Goal: Information Seeking & Learning: Learn about a topic

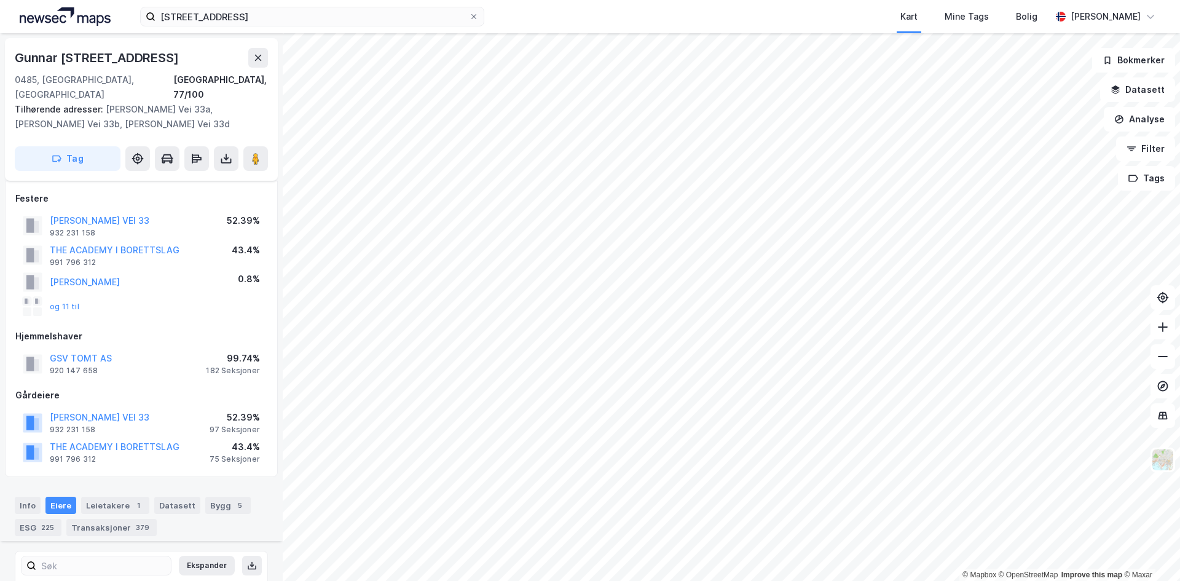
scroll to position [3963, 0]
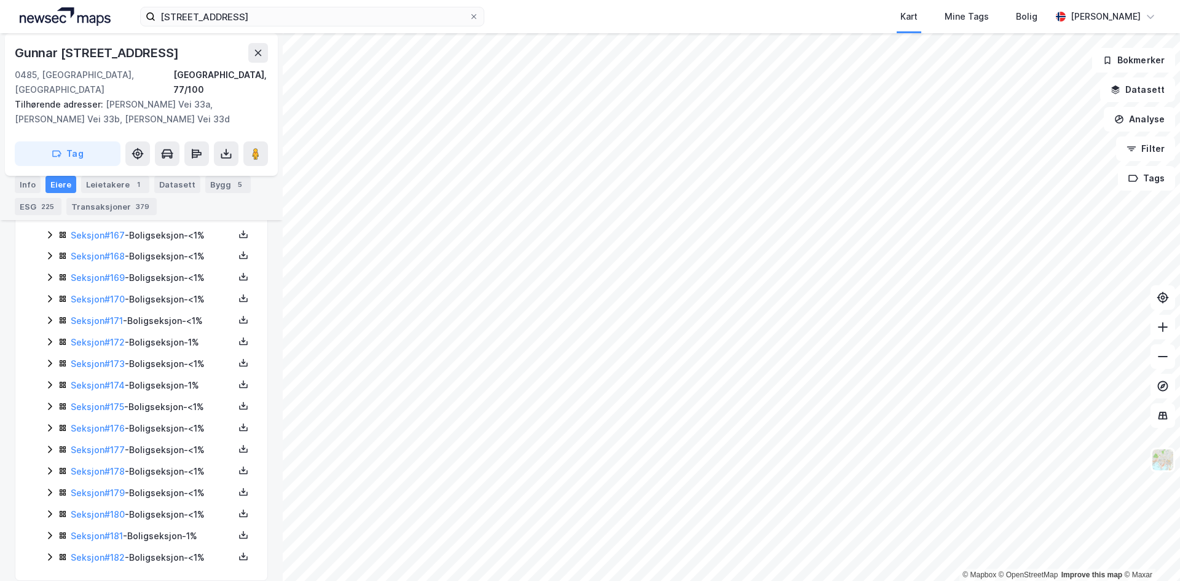
click at [322, 4] on div "sandakerveien 139 Kart Mine Tags Bolig [PERSON_NAME]" at bounding box center [590, 16] width 1180 height 33
click at [333, 24] on input "[STREET_ADDRESS]" at bounding box center [313, 16] width 314 height 18
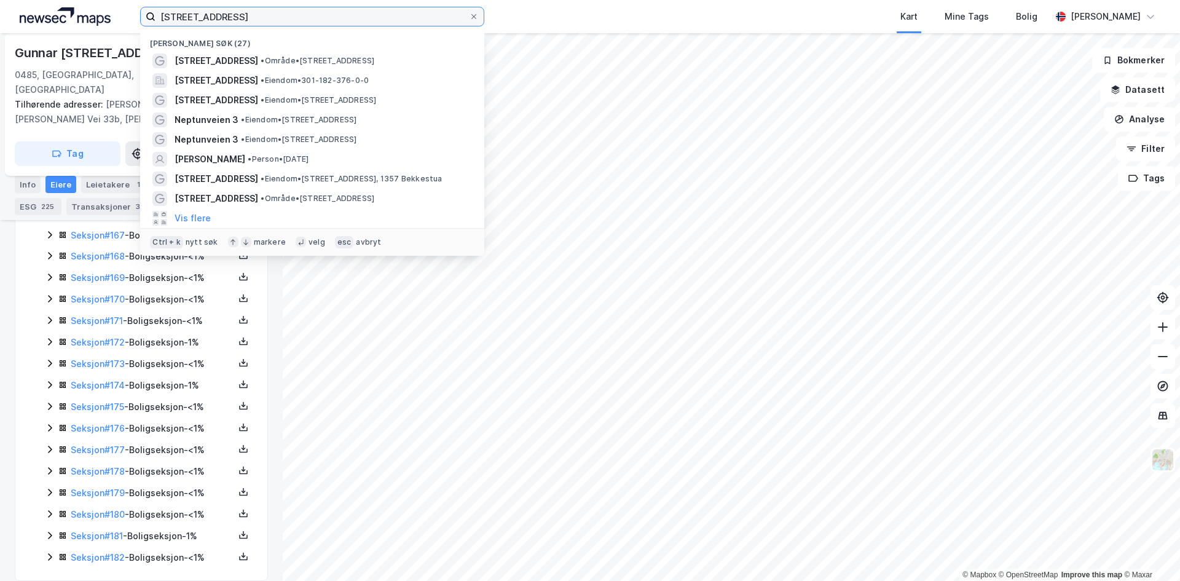
click at [333, 23] on input "[STREET_ADDRESS]" at bounding box center [313, 16] width 314 height 18
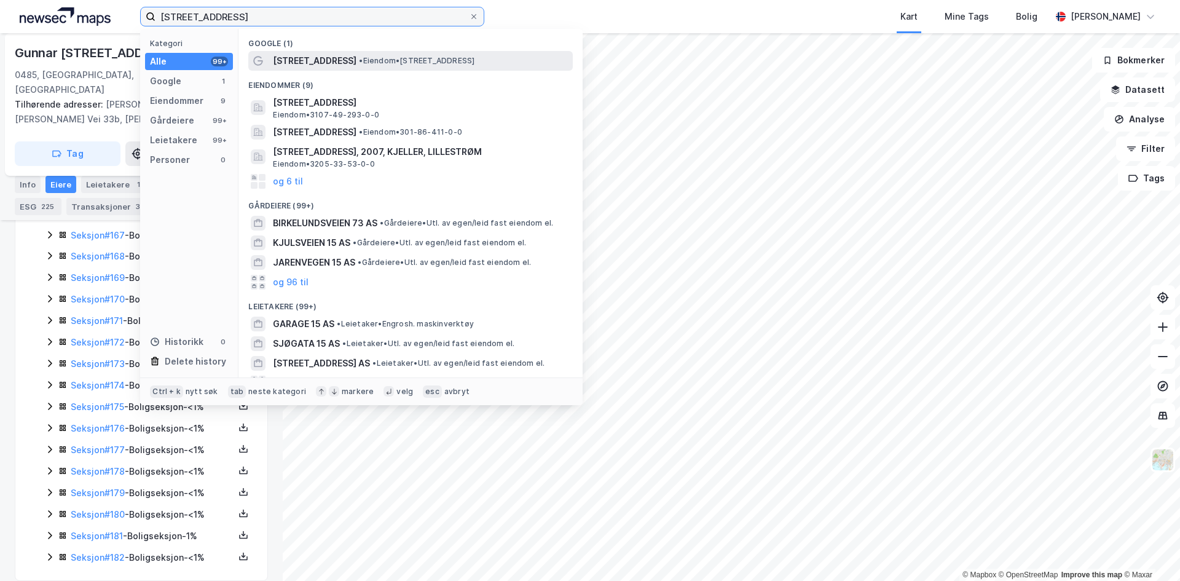
type input "[STREET_ADDRESS]"
click at [322, 60] on span "[STREET_ADDRESS]" at bounding box center [315, 60] width 84 height 15
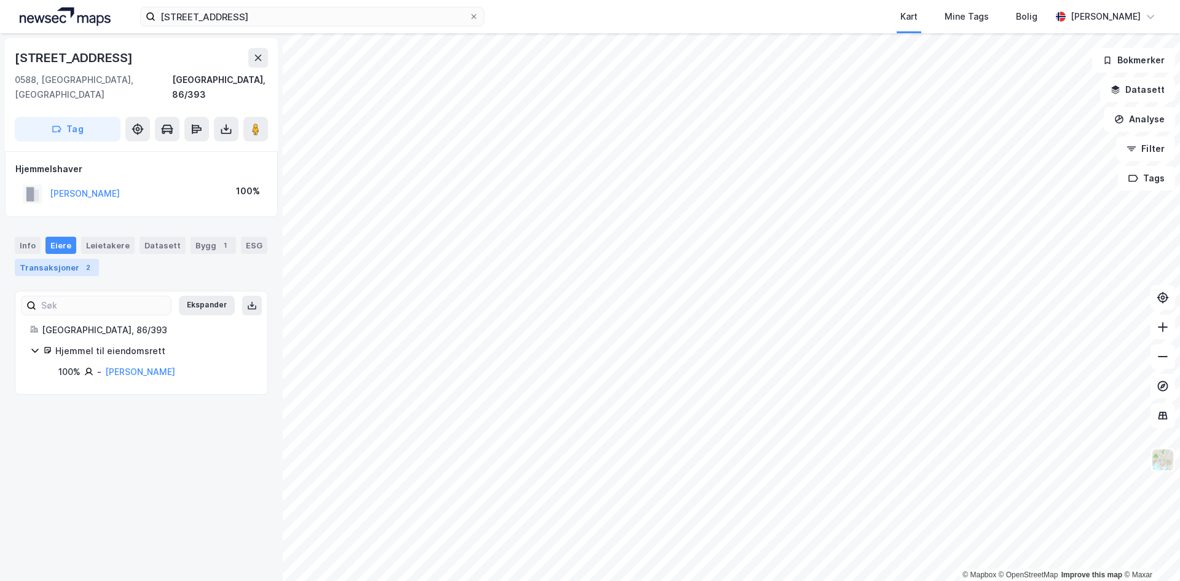
click at [61, 259] on div "Transaksjoner 2" at bounding box center [57, 267] width 84 height 17
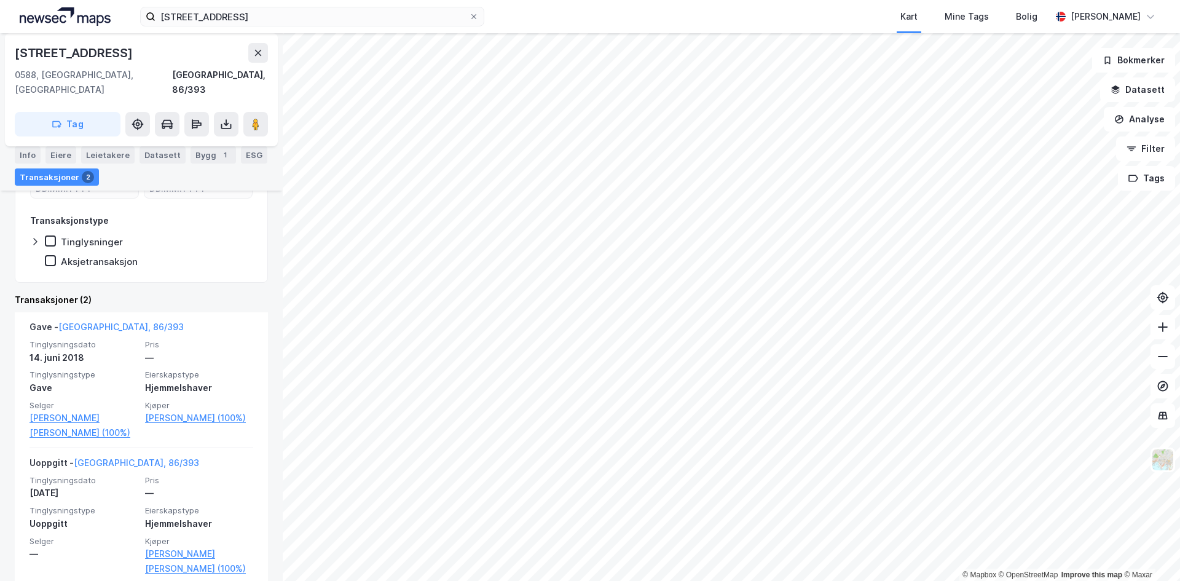
scroll to position [196, 0]
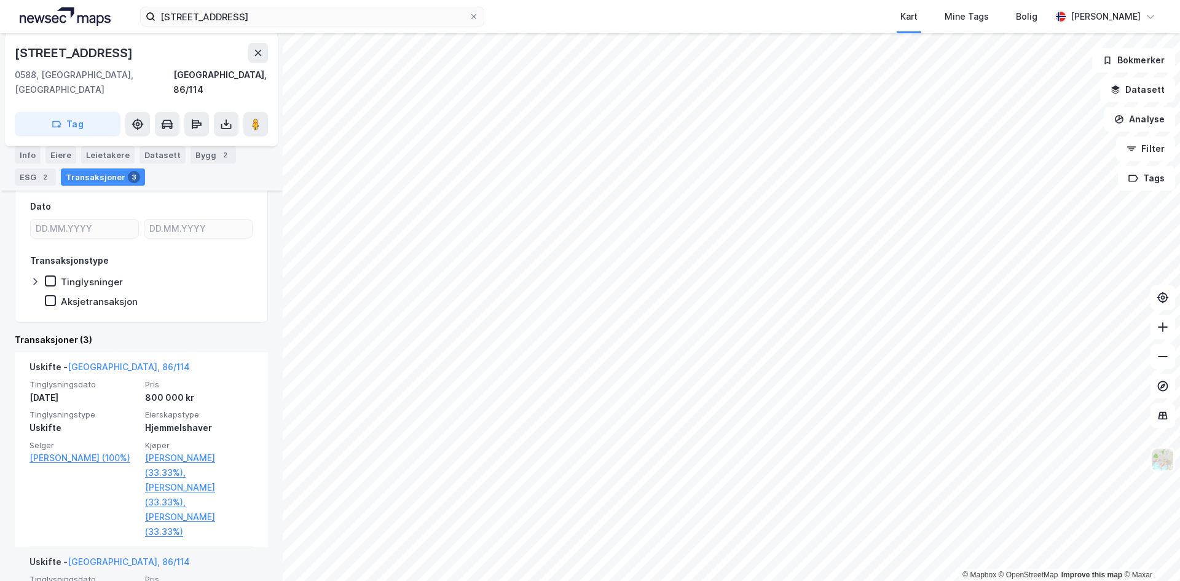
scroll to position [184, 0]
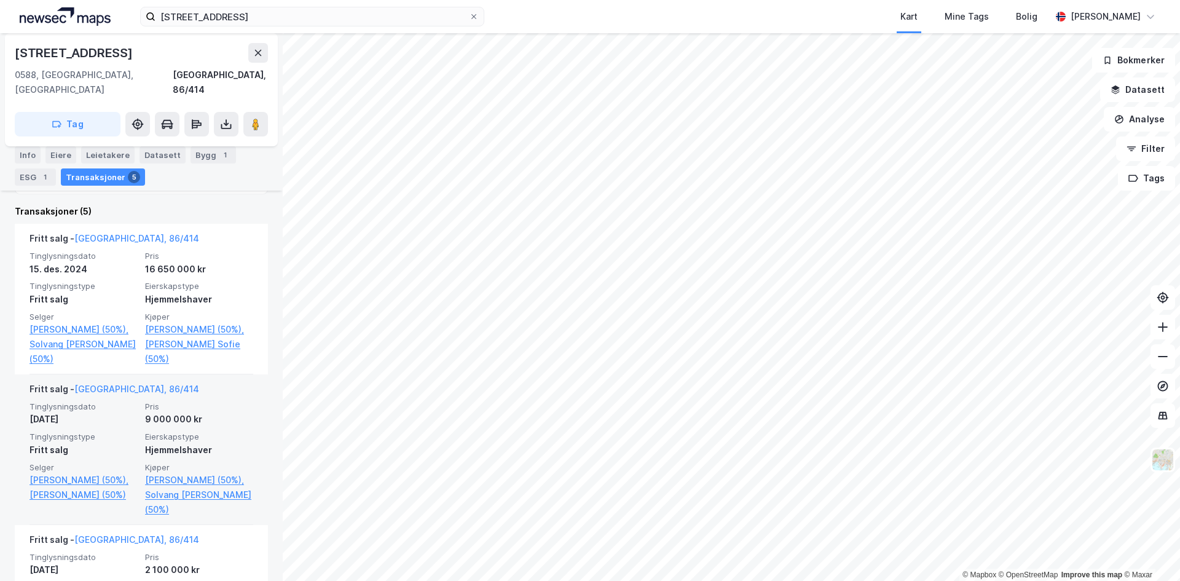
scroll to position [246, 0]
